Goal: Task Accomplishment & Management: Manage account settings

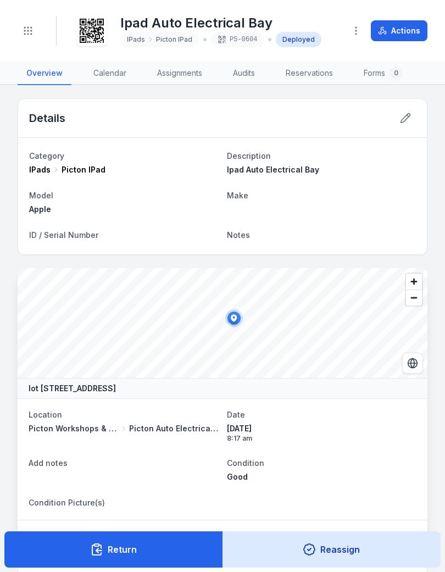
click at [29, 25] on button "Toggle Navigation" at bounding box center [28, 30] width 21 height 21
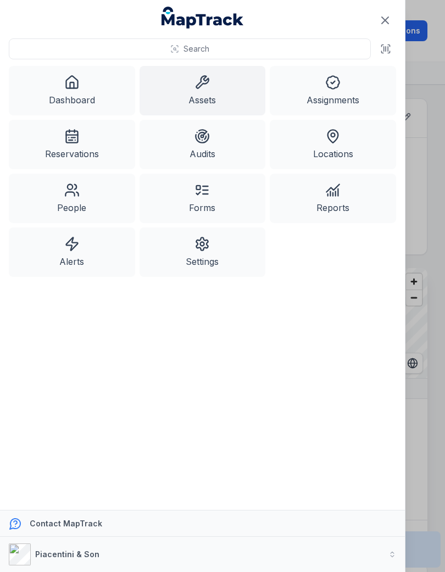
click at [208, 102] on link "Assets" at bounding box center [203, 90] width 126 height 49
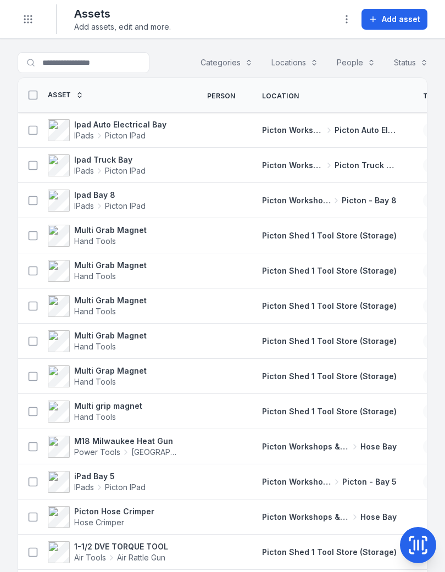
click at [396, 16] on span "Add asset" at bounding box center [401, 19] width 38 height 11
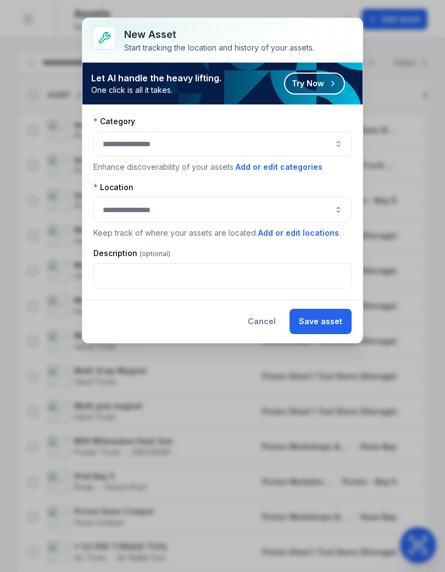
click at [336, 137] on button "button" at bounding box center [222, 143] width 258 height 25
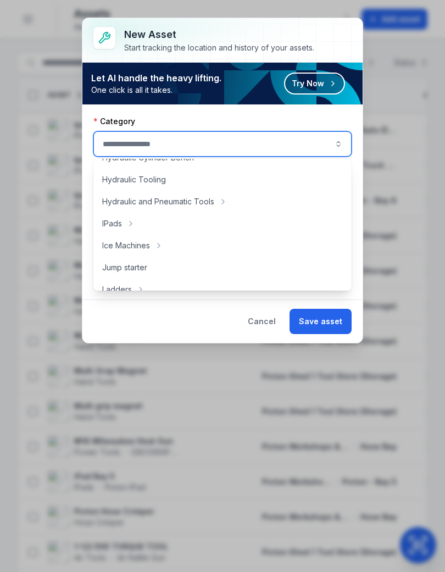
scroll to position [266, 0]
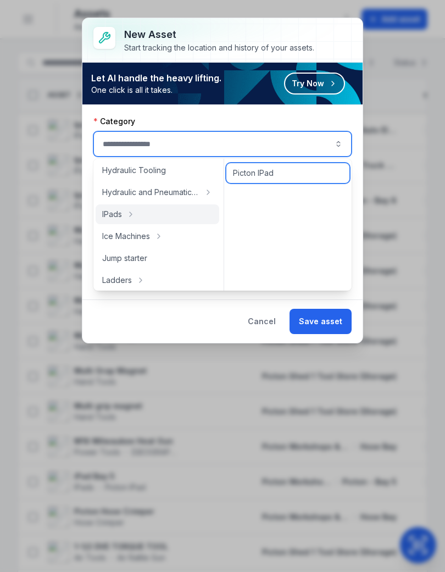
click at [265, 166] on div "Picton IPad" at bounding box center [287, 173] width 123 height 20
type input "**********"
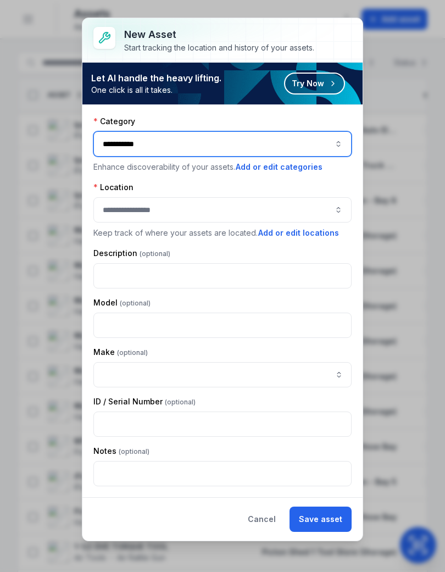
click at [272, 219] on button "button" at bounding box center [222, 209] width 258 height 25
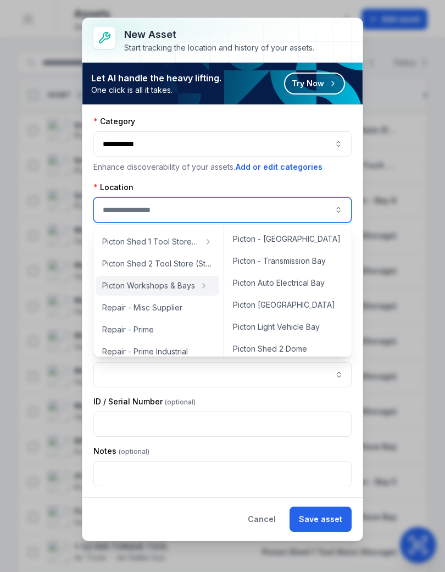
scroll to position [285, 0]
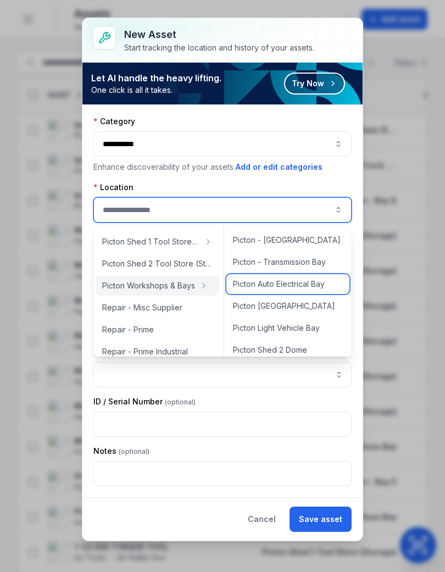
click at [294, 278] on div "Picton Auto Electrical Bay" at bounding box center [287, 284] width 123 height 20
type input "**********"
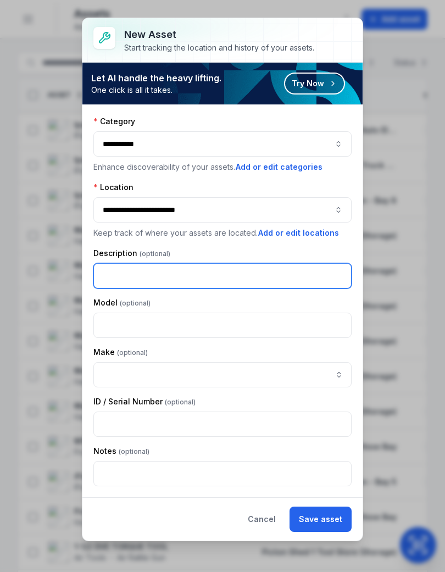
click at [279, 266] on input "text" at bounding box center [222, 275] width 258 height 25
type input "**********"
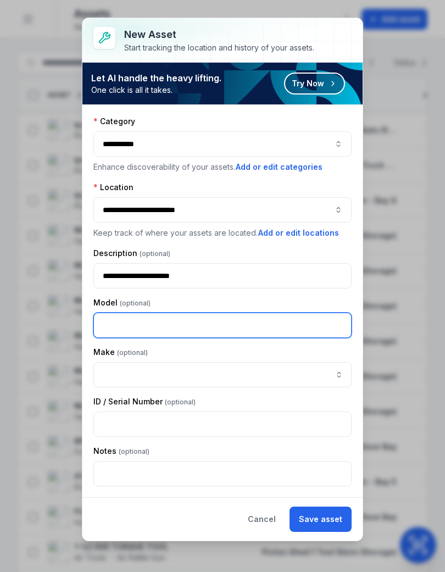
click at [271, 316] on input "text" at bounding box center [222, 325] width 258 height 25
type input "*****"
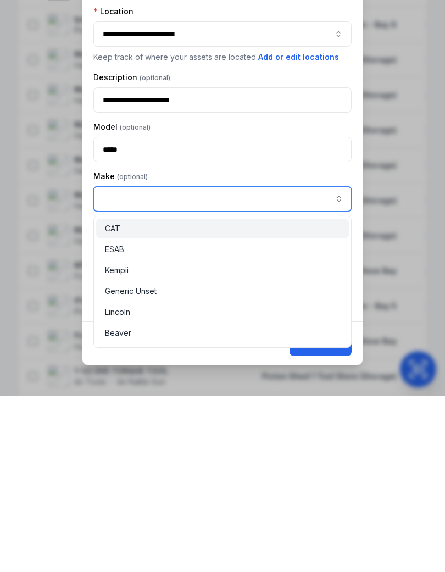
click at [337, 362] on button "button" at bounding box center [338, 374] width 25 height 25
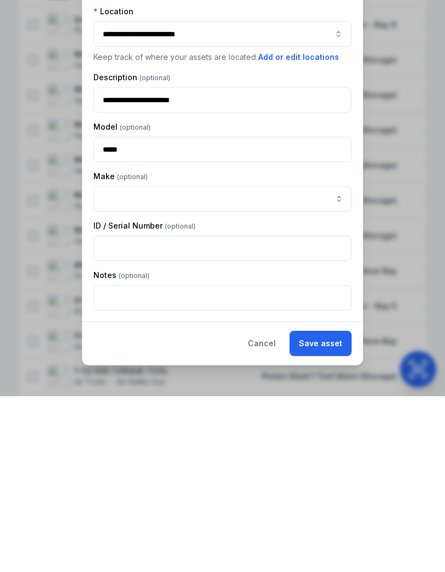
click at [326, 506] on button "Save asset" at bounding box center [320, 518] width 62 height 25
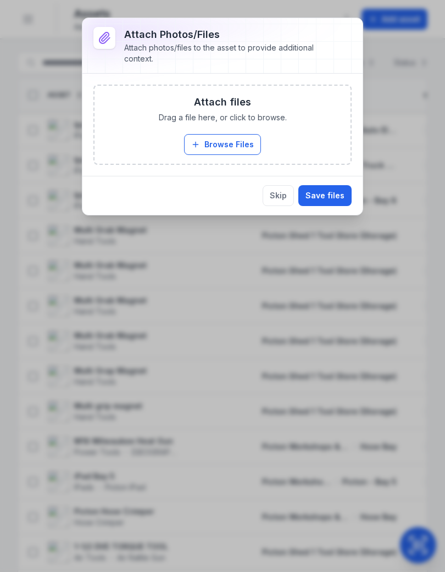
click at [232, 138] on button "Browse Files" at bounding box center [222, 144] width 77 height 21
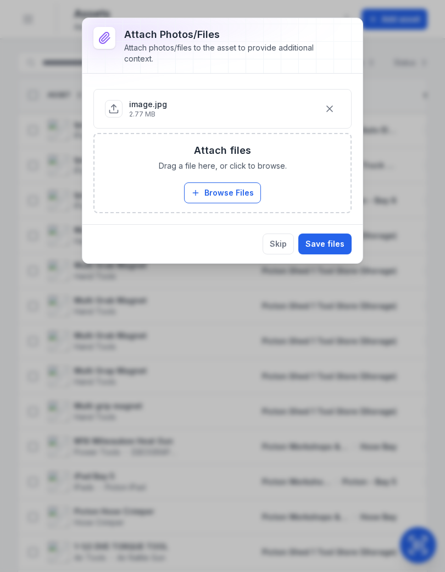
click at [332, 240] on button "Save files" at bounding box center [324, 243] width 53 height 21
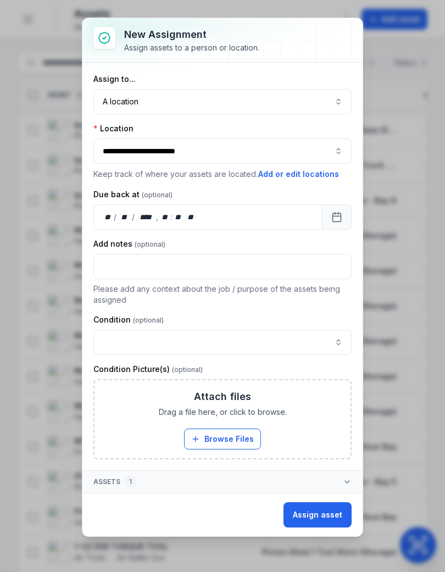
click at [339, 334] on button "button" at bounding box center [222, 342] width 258 height 25
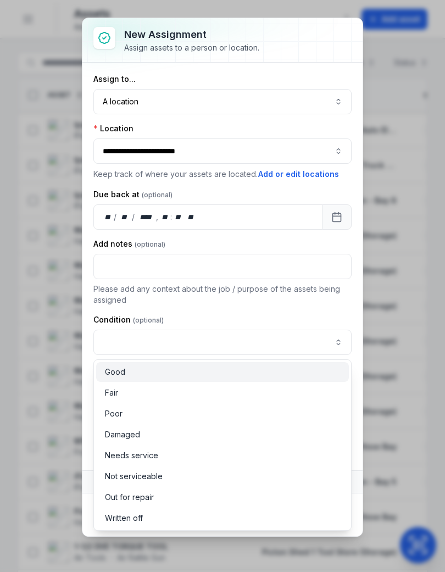
click at [108, 368] on span "Good" at bounding box center [115, 371] width 20 height 11
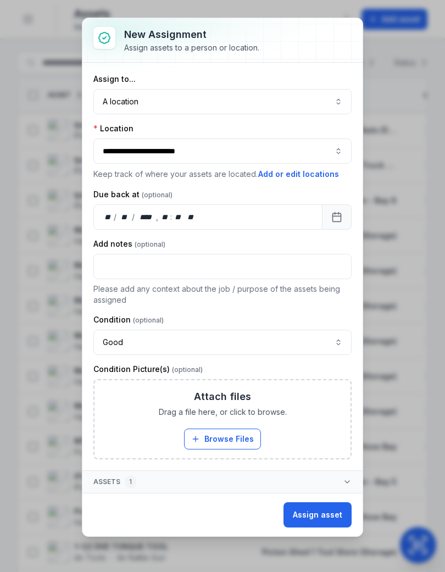
click at [325, 512] on button "Assign asset" at bounding box center [317, 514] width 68 height 25
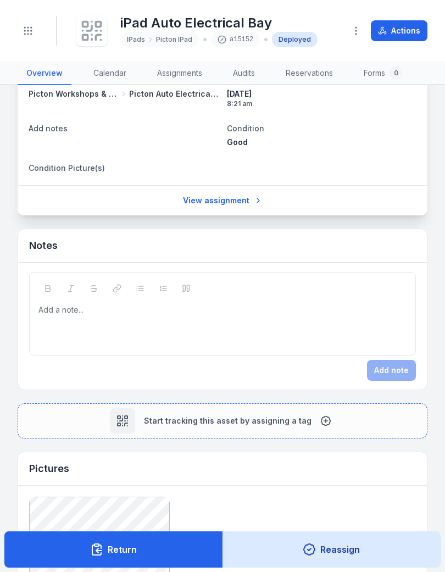
scroll to position [341, 0]
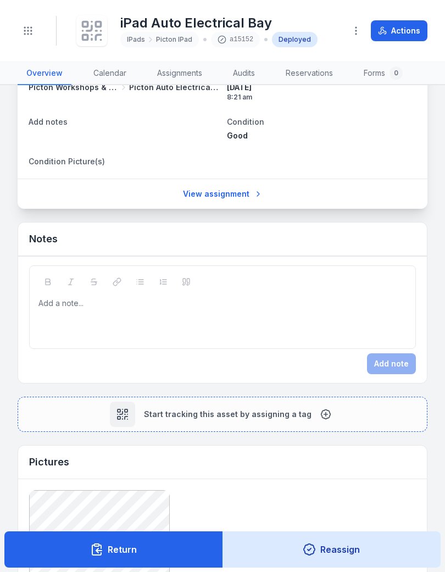
click at [272, 412] on span "Start tracking this asset by assigning a tag" at bounding box center [228, 414] width 168 height 11
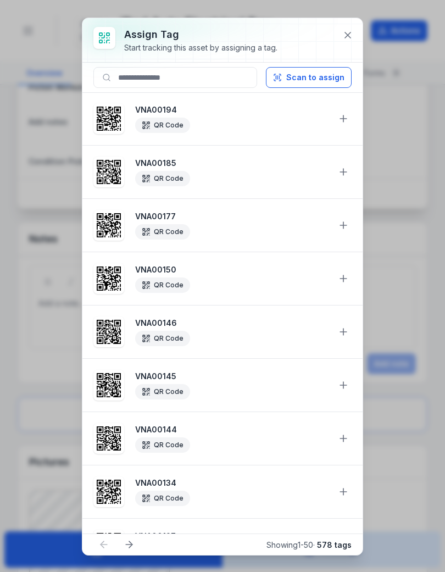
click at [320, 74] on button "Scan to assign" at bounding box center [309, 77] width 86 height 21
